Goal: Check status

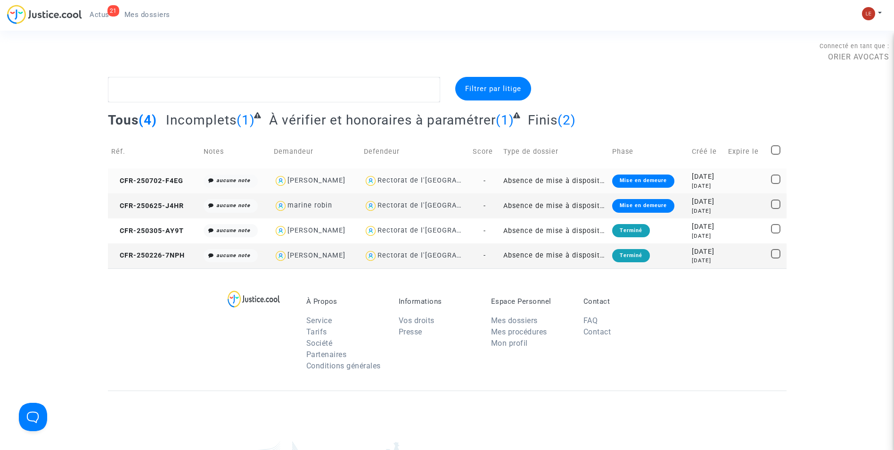
click at [311, 181] on div "[PERSON_NAME]" at bounding box center [317, 180] width 58 height 8
type textarea "@"[PERSON_NAME]" @"ORIER AVOCATS ""
click at [717, 176] on div "[DATE]" at bounding box center [707, 177] width 30 height 10
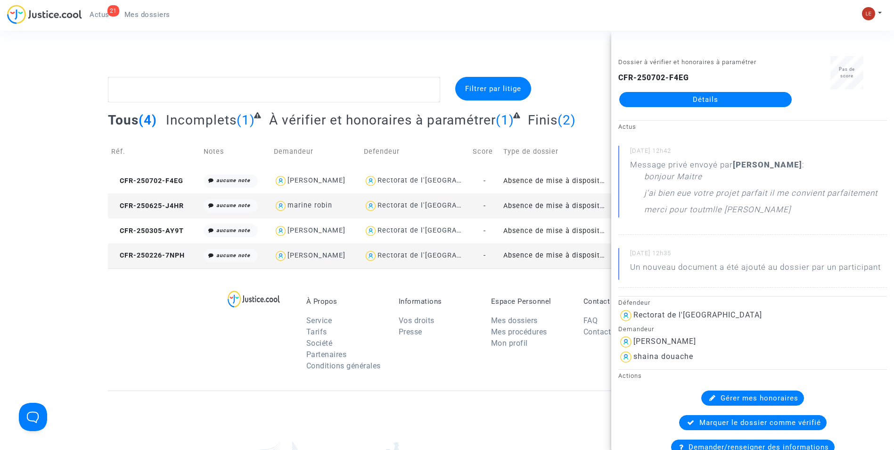
click at [735, 99] on link "Détails" at bounding box center [705, 99] width 173 height 15
